Goal: Task Accomplishment & Management: Use online tool/utility

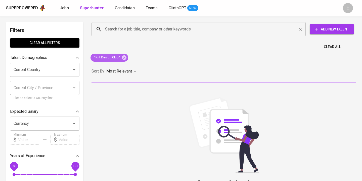
click at [124, 57] on icon at bounding box center [124, 57] width 5 height 5
click at [120, 29] on input "Search for a job title, company or other keywords" at bounding box center [200, 29] width 192 height 10
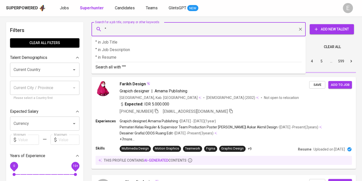
paste input "[PERSON_NAME][EMAIL_ADDRESS][DOMAIN_NAME]"
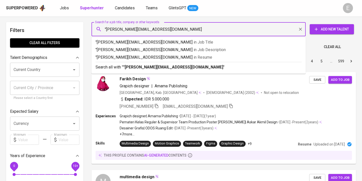
click at [107, 30] on input ""[PERSON_NAME][EMAIL_ADDRESS][DOMAIN_NAME]" at bounding box center [200, 29] width 192 height 10
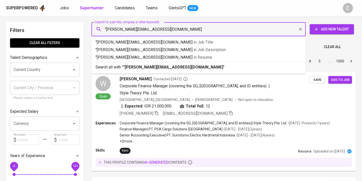
type input "[PERSON_NAME][EMAIL_ADDRESS][DOMAIN_NAME]"
click at [126, 67] on b "[PERSON_NAME][EMAIL_ADDRESS][DOMAIN_NAME]" at bounding box center [172, 67] width 98 height 5
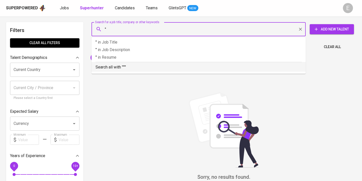
paste input "[PERSON_NAME] Hutagalung"
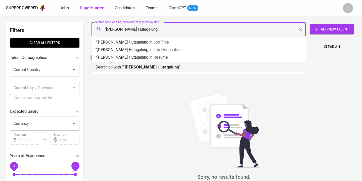
type input ""[PERSON_NAME] Hutagalung""
click at [150, 66] on b ""[PERSON_NAME] Hutagalung"" at bounding box center [152, 67] width 58 height 5
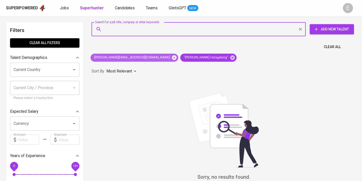
click at [171, 57] on icon at bounding box center [174, 58] width 6 height 6
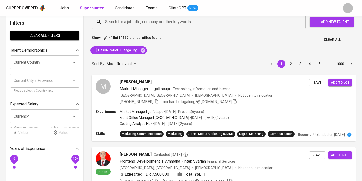
scroll to position [8, 0]
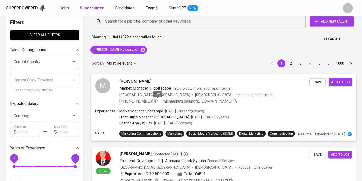
click at [157, 100] on icon "button" at bounding box center [156, 100] width 5 height 5
